Goal: Navigation & Orientation: Find specific page/section

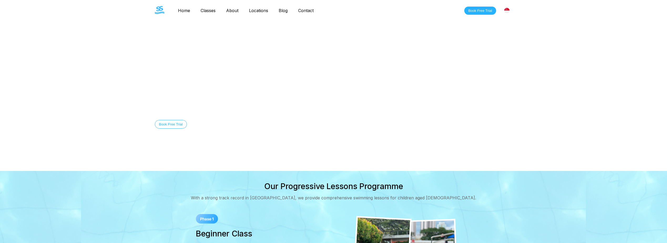
drag, startPoint x: 666, startPoint y: 38, endPoint x: 666, endPoint y: 46, distance: 7.9
click at [666, 46] on video at bounding box center [333, 85] width 667 height 171
click at [209, 8] on link "Classes" at bounding box center [208, 10] width 26 height 5
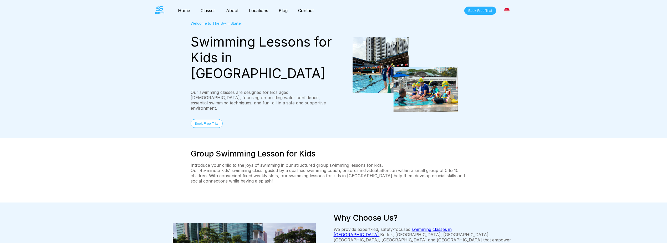
click at [205, 11] on link "Classes" at bounding box center [208, 10] width 26 height 5
click at [232, 11] on link "About" at bounding box center [232, 10] width 23 height 5
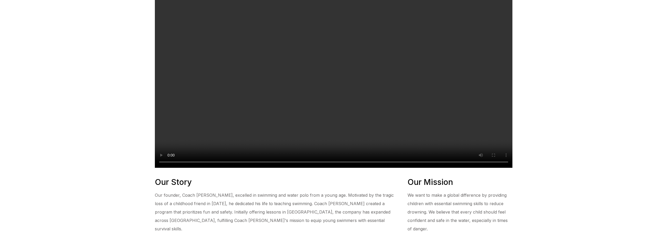
scroll to position [148, 0]
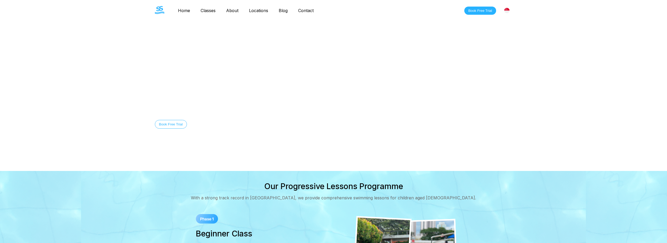
click at [213, 10] on link "Classes" at bounding box center [208, 10] width 26 height 5
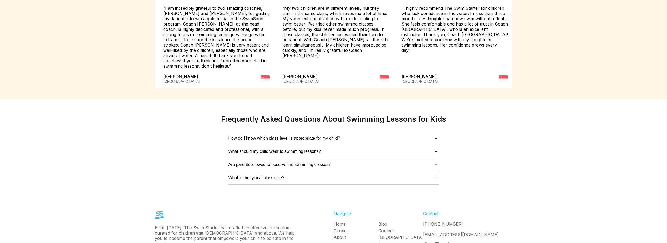
scroll to position [1303, 0]
